Goal: Task Accomplishment & Management: Complete application form

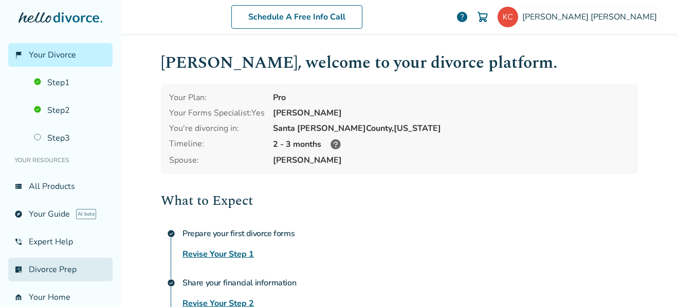
click at [83, 267] on link "list_alt_check Divorce Prep" at bounding box center [60, 270] width 104 height 24
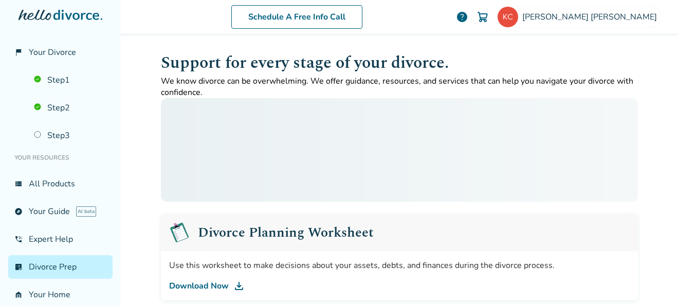
scroll to position [1, 0]
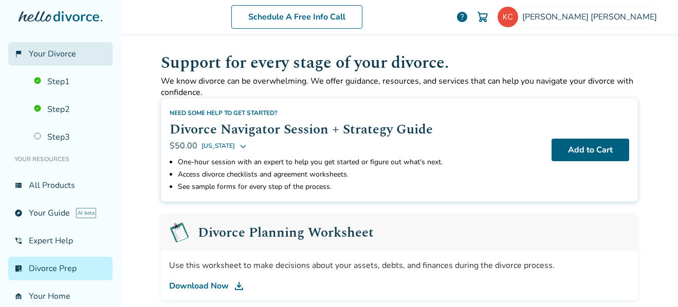
click at [60, 53] on span "Your Divorce" at bounding box center [52, 53] width 47 height 11
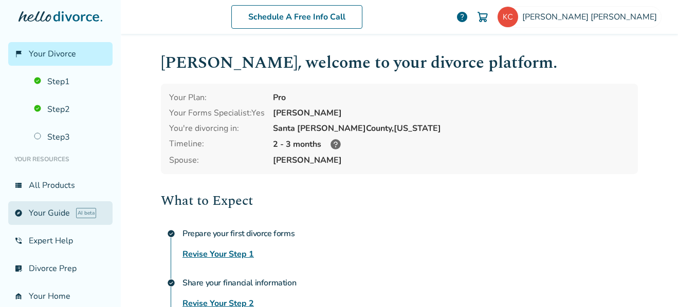
click at [53, 215] on link "explore Your Guide AI beta" at bounding box center [60, 213] width 104 height 24
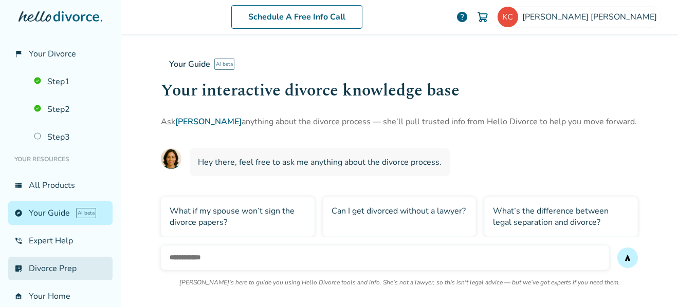
click at [35, 274] on link "list_alt_check Divorce Prep" at bounding box center [60, 269] width 104 height 24
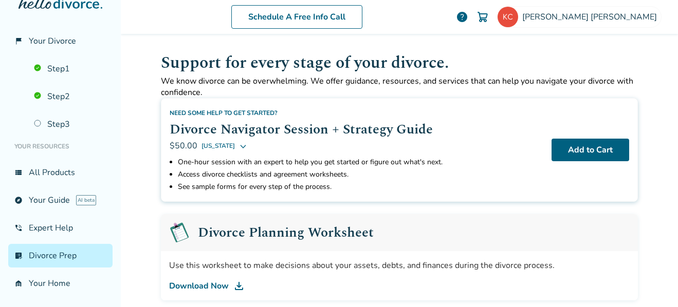
scroll to position [13, 0]
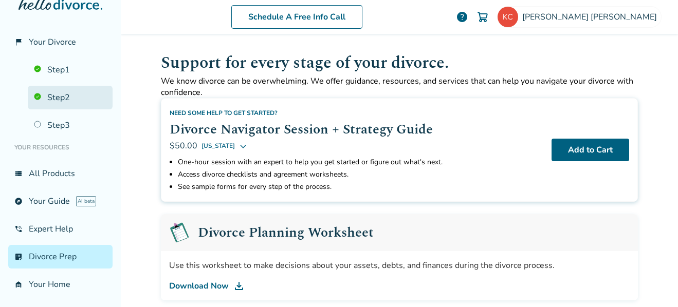
click at [65, 95] on link "Step 2" at bounding box center [70, 98] width 85 height 24
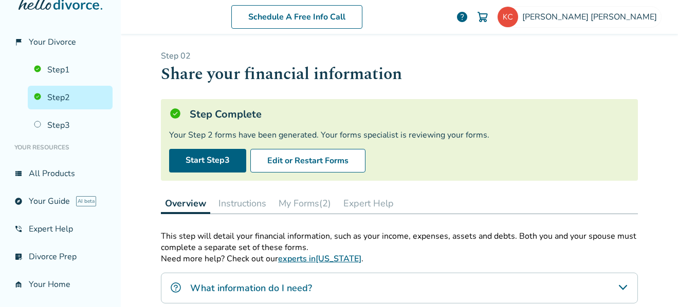
click at [298, 205] on button "My Forms (2)" at bounding box center [304, 203] width 61 height 21
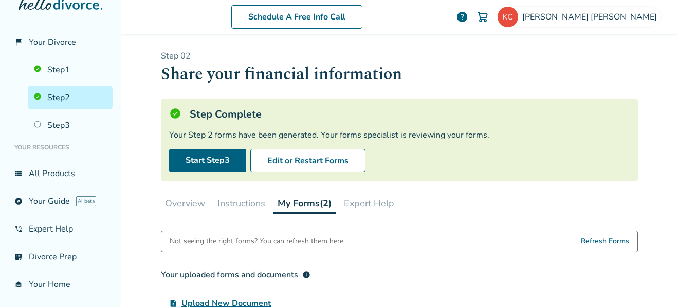
click at [482, 269] on h3 "Your uploaded forms and documents info" at bounding box center [399, 275] width 477 height 21
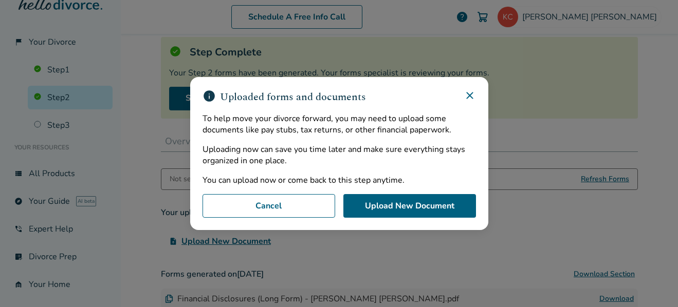
scroll to position [86, 0]
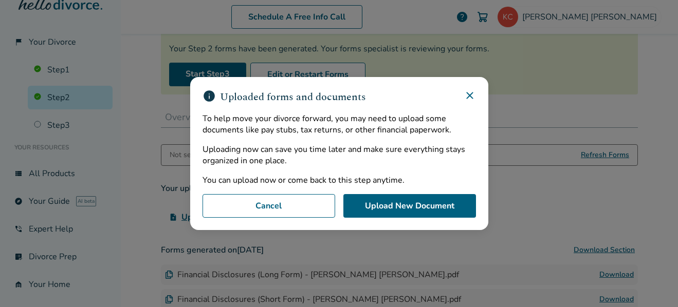
click at [472, 95] on icon at bounding box center [469, 95] width 12 height 12
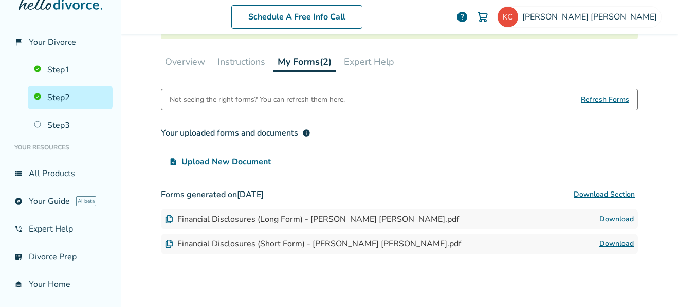
scroll to position [143, 0]
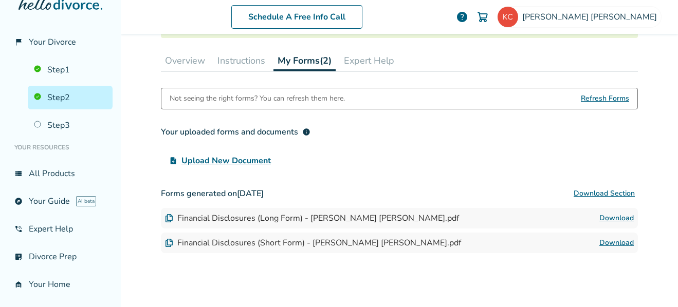
click at [617, 217] on link "Download" at bounding box center [616, 218] width 34 height 12
click at [243, 62] on button "Instructions" at bounding box center [241, 60] width 56 height 21
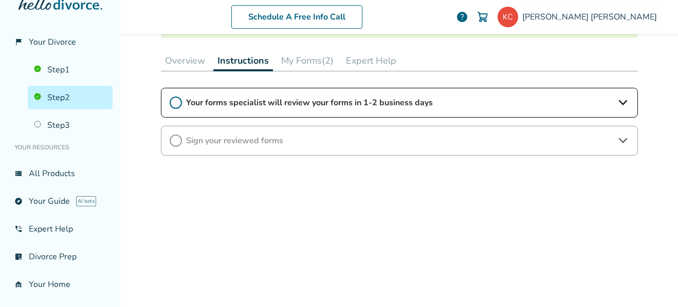
click at [621, 102] on icon at bounding box center [622, 102] width 8 height 5
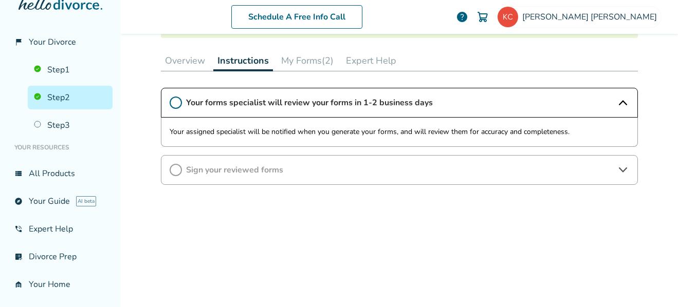
click at [180, 60] on button "Overview" at bounding box center [185, 60] width 48 height 21
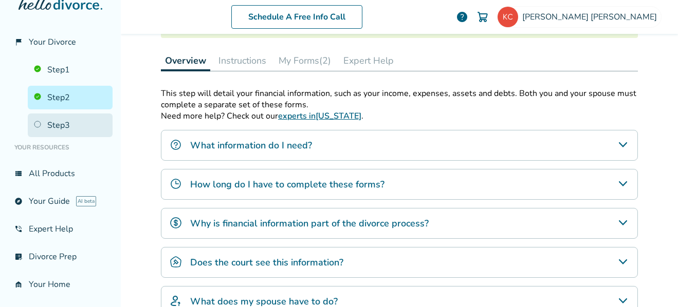
click at [51, 124] on link "Step 3" at bounding box center [70, 126] width 85 height 24
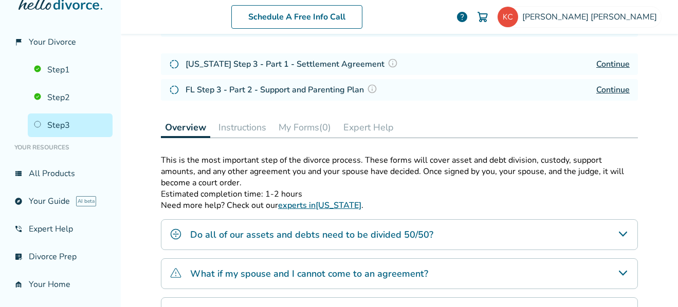
scroll to position [50, 0]
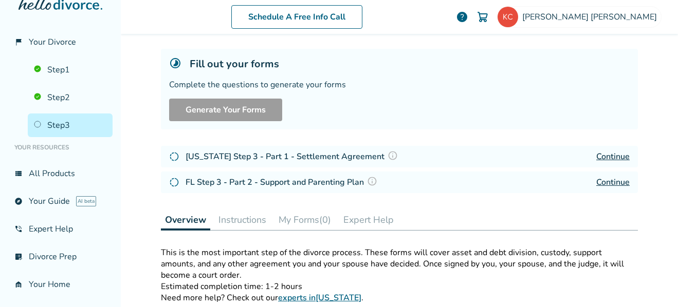
click at [615, 158] on link "Continue" at bounding box center [612, 156] width 33 height 11
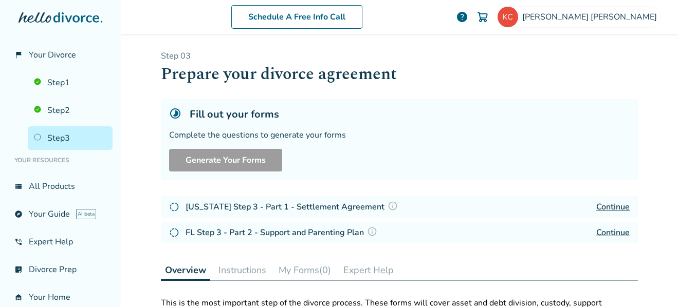
click at [612, 234] on link "Continue" at bounding box center [612, 232] width 33 height 11
click at [68, 112] on link "Step 2" at bounding box center [70, 111] width 85 height 24
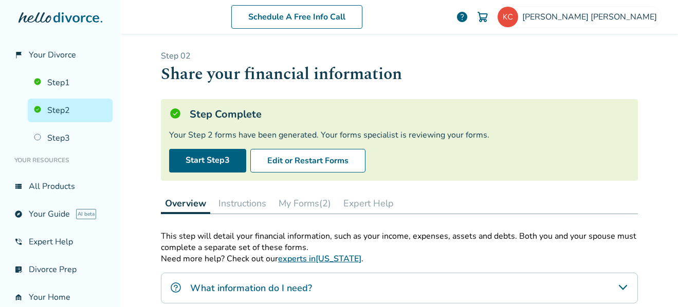
click at [304, 209] on button "My Forms (2)" at bounding box center [304, 203] width 61 height 21
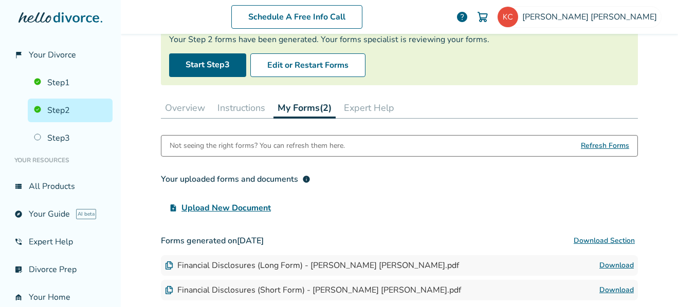
scroll to position [81, 0]
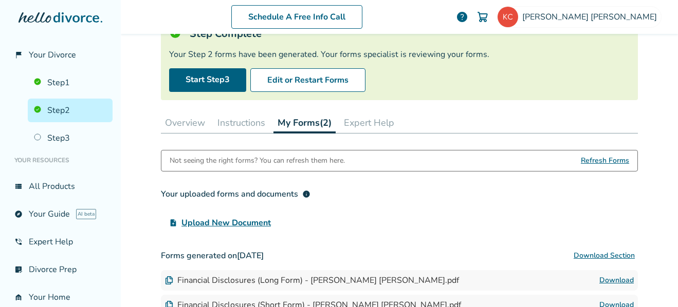
click at [237, 126] on button "Instructions" at bounding box center [241, 122] width 56 height 21
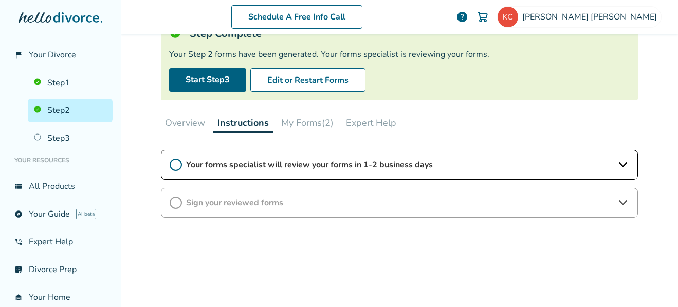
click at [172, 165] on icon at bounding box center [176, 165] width 12 height 12
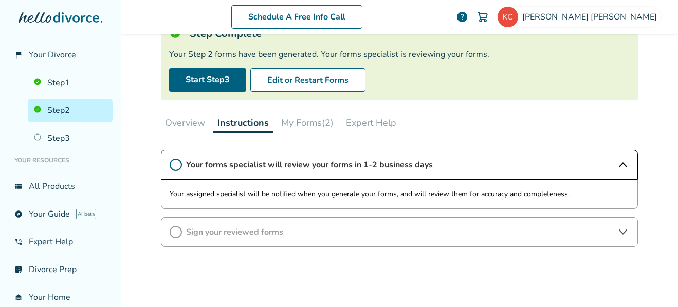
click at [309, 122] on button "My Forms (2)" at bounding box center [307, 122] width 61 height 21
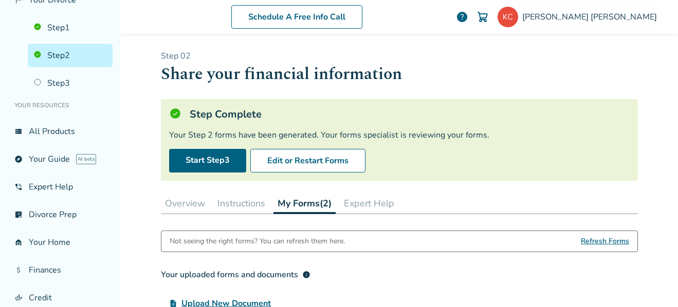
scroll to position [55, 0]
click at [68, 216] on link "list_alt_check Divorce Prep" at bounding box center [60, 214] width 104 height 24
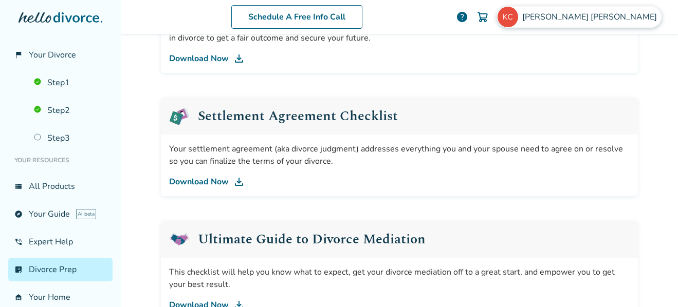
click at [613, 17] on span "[PERSON_NAME]" at bounding box center [591, 16] width 139 height 11
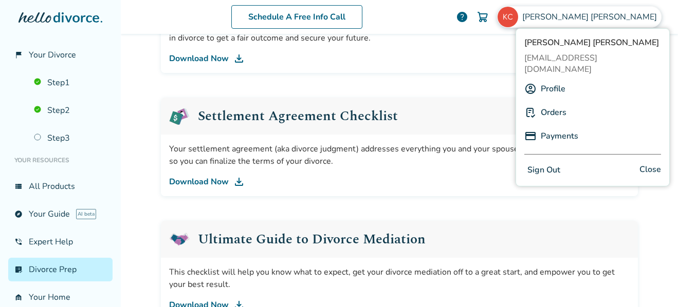
click at [551, 163] on button "Sign Out" at bounding box center [543, 170] width 39 height 15
